Goal: Task Accomplishment & Management: Use online tool/utility

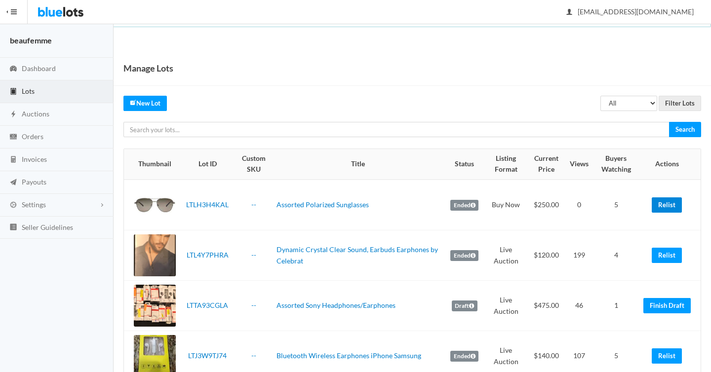
click at [674, 200] on link "Relist" at bounding box center [667, 205] width 30 height 15
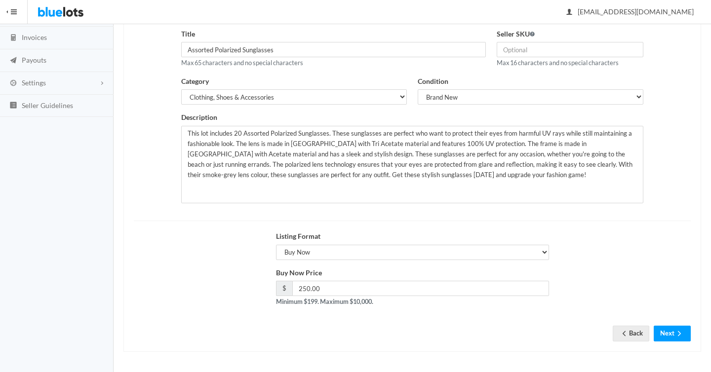
scroll to position [122, 0]
click at [672, 338] on button "Next" at bounding box center [672, 333] width 37 height 15
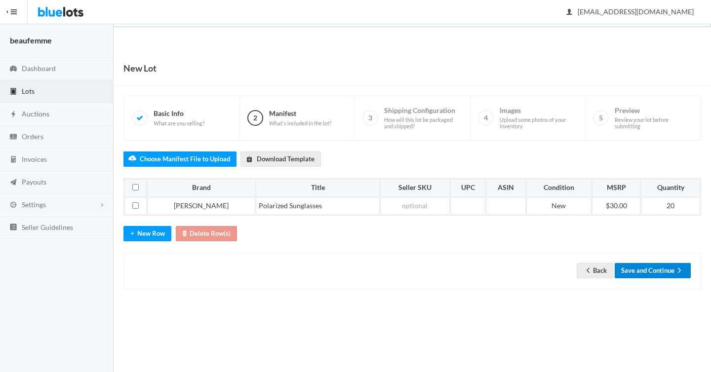
click at [665, 272] on button "Save and Continue" at bounding box center [653, 270] width 76 height 15
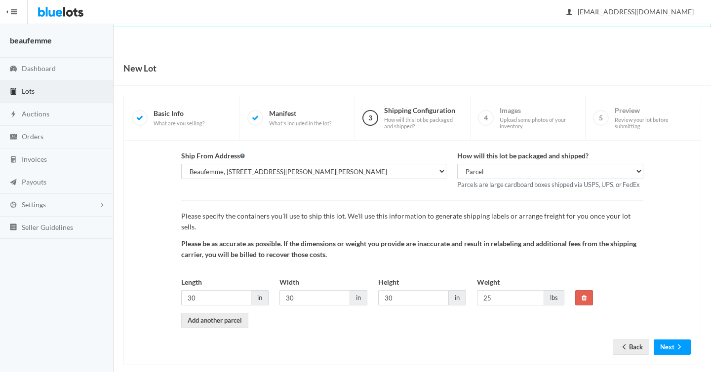
scroll to position [2, 0]
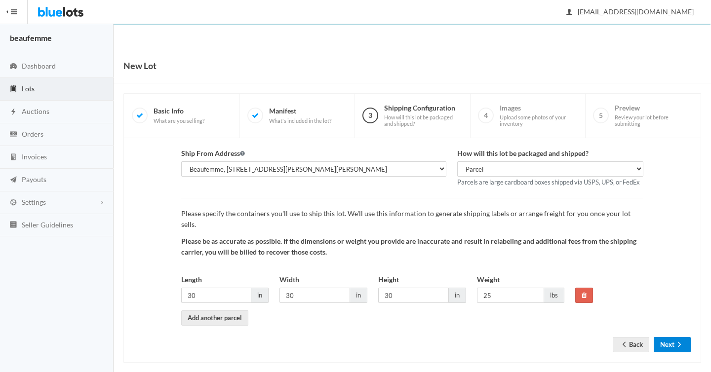
click at [665, 338] on button "Next" at bounding box center [672, 344] width 37 height 15
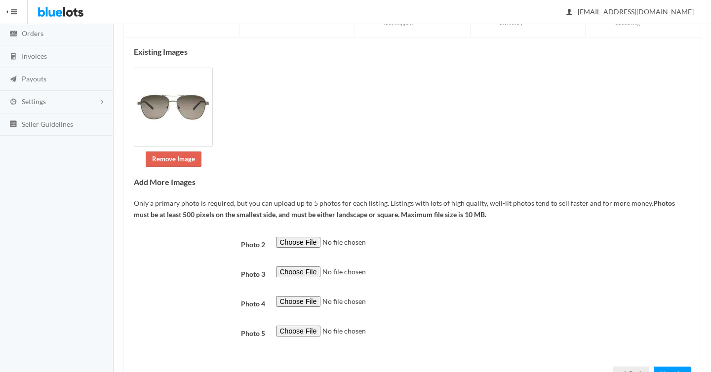
scroll to position [145, 0]
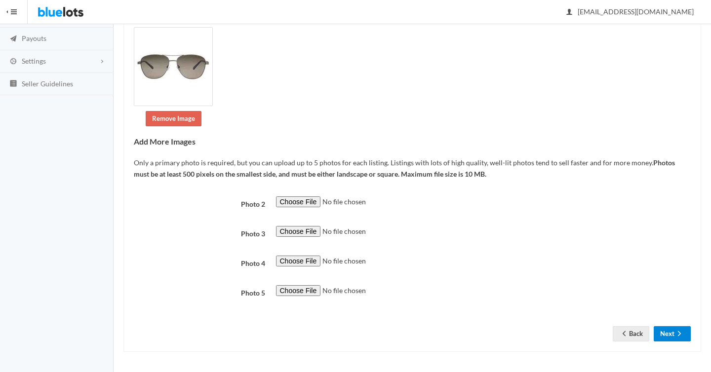
click at [684, 335] on icon "arrow forward" at bounding box center [680, 334] width 10 height 8
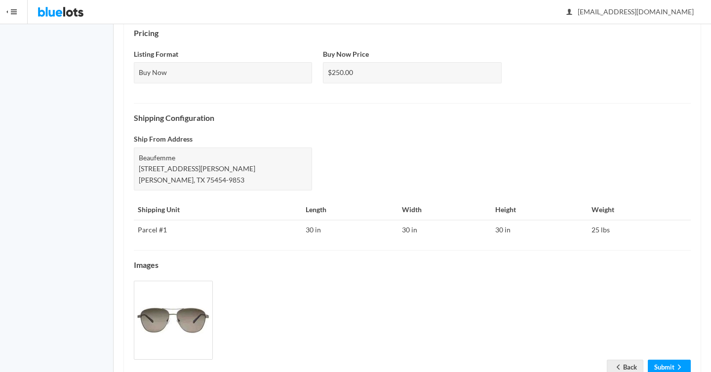
scroll to position [391, 0]
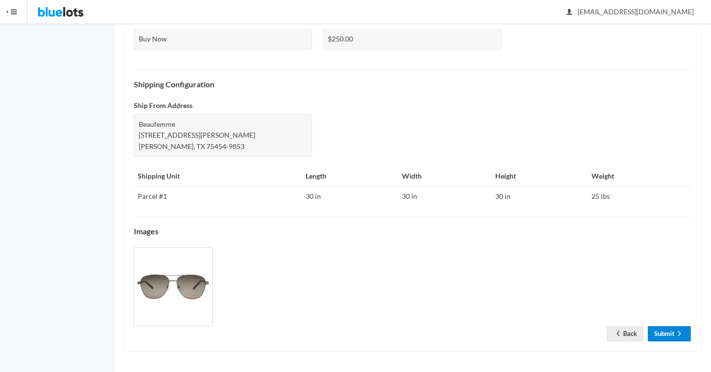
click at [661, 330] on link "Submit" at bounding box center [669, 333] width 43 height 15
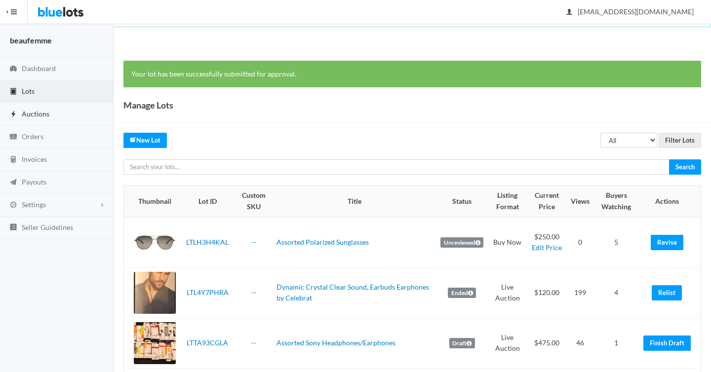
click at [34, 112] on span "Auctions" at bounding box center [36, 114] width 28 height 8
